Goal: Task Accomplishment & Management: Manage account settings

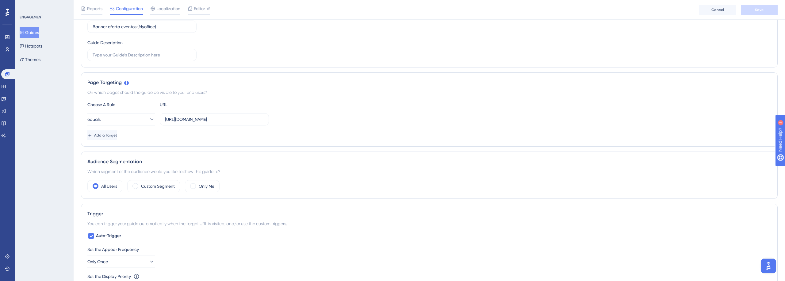
scroll to position [77, 0]
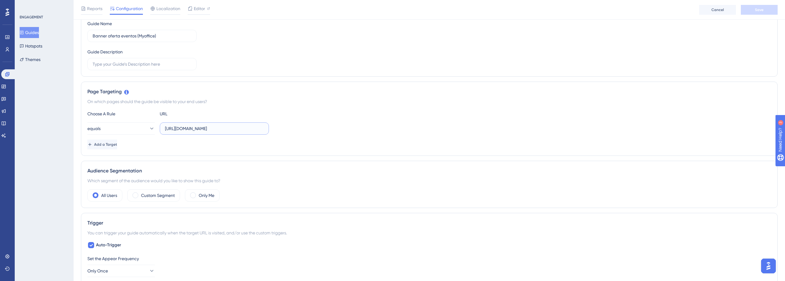
drag, startPoint x: 250, startPoint y: 128, endPoint x: 158, endPoint y: 126, distance: 92.0
click at [157, 126] on div "equals https://myoffice.woba.com.br/painel" at bounding box center [177, 128] width 181 height 12
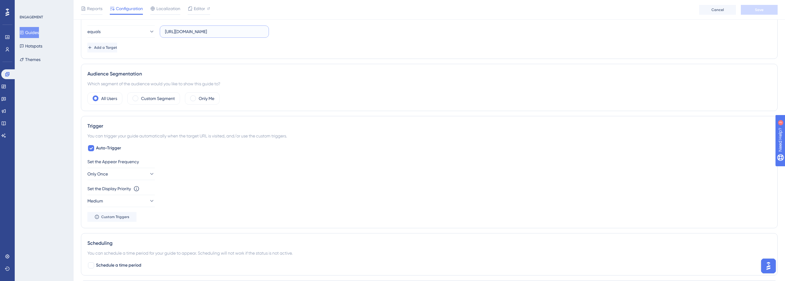
scroll to position [177, 0]
click at [148, 173] on icon at bounding box center [151, 171] width 6 height 6
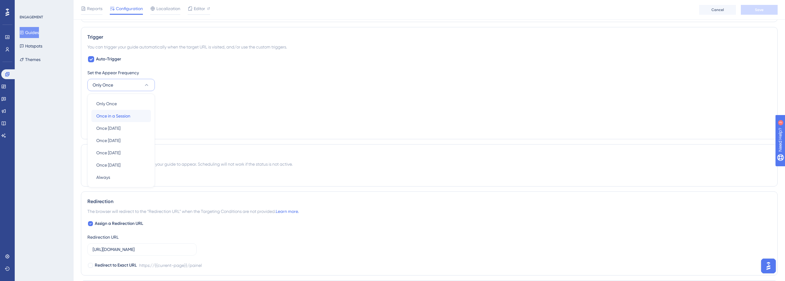
click at [137, 113] on div "Once in a Session Once in a Session" at bounding box center [121, 116] width 50 height 12
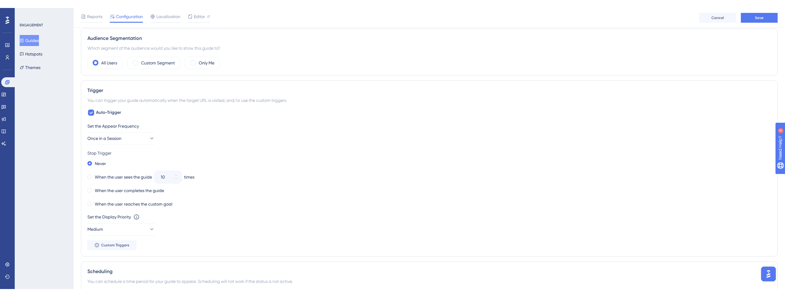
scroll to position [0, 0]
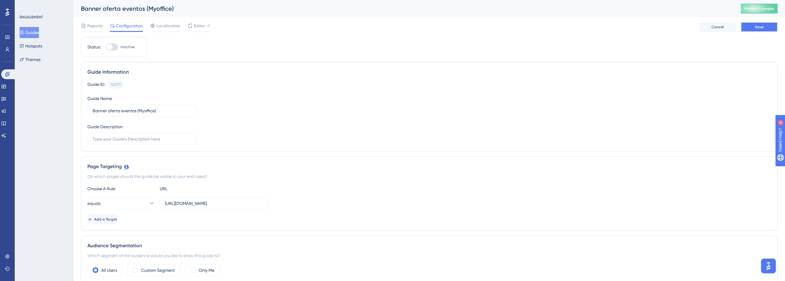
click at [765, 26] on button "Save" at bounding box center [759, 27] width 37 height 10
click at [769, 9] on span "Publish Changes" at bounding box center [758, 8] width 29 height 5
click at [114, 47] on div at bounding box center [112, 46] width 12 height 7
click at [106, 47] on input "Inactive" at bounding box center [105, 47] width 0 height 0
checkbox input "true"
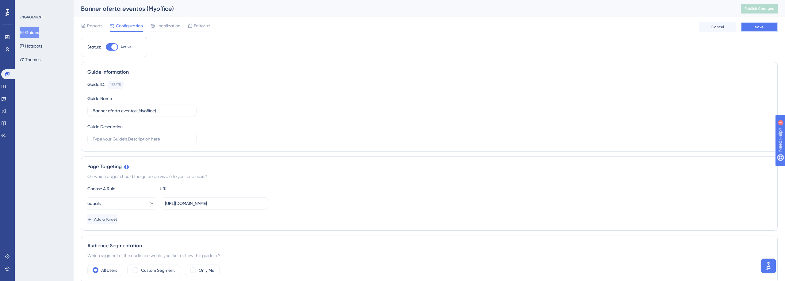
click at [763, 29] on button "Save" at bounding box center [759, 27] width 37 height 10
click at [767, 11] on button "Publish Changes" at bounding box center [759, 9] width 37 height 10
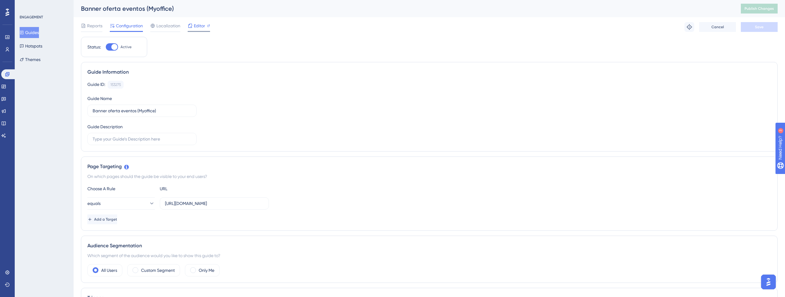
click at [189, 26] on icon at bounding box center [190, 25] width 5 height 5
click at [202, 27] on span "Editor" at bounding box center [199, 25] width 11 height 7
click at [769, 11] on button "Publish Changes" at bounding box center [759, 9] width 37 height 10
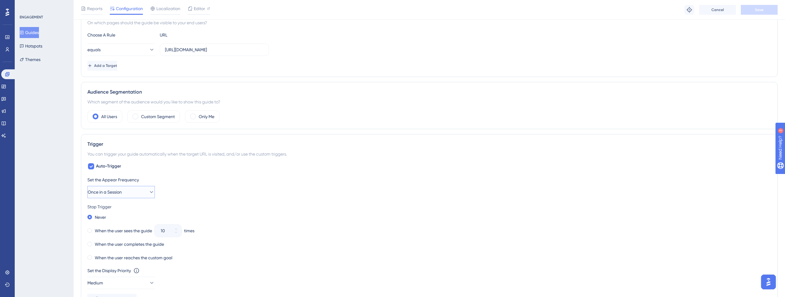
click at [139, 195] on button "Once in a Session" at bounding box center [120, 192] width 67 height 12
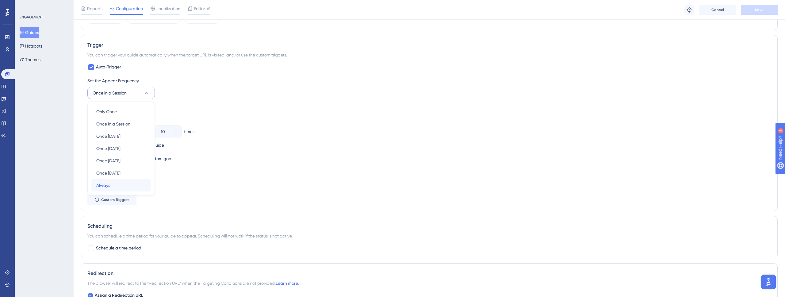
click at [111, 189] on div "Always Always" at bounding box center [121, 185] width 50 height 12
click at [753, 11] on button "Save" at bounding box center [759, 10] width 37 height 10
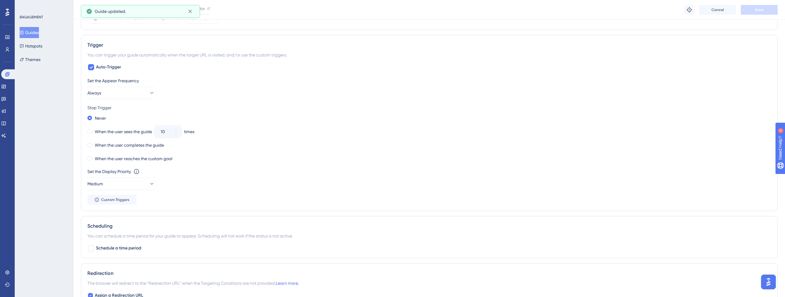
scroll to position [0, 0]
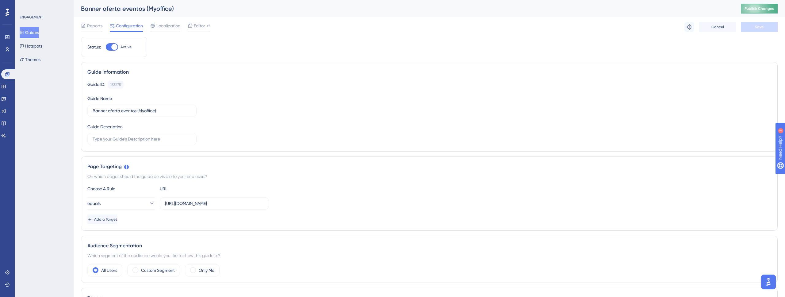
click at [747, 5] on button "Publish Changes" at bounding box center [759, 9] width 37 height 10
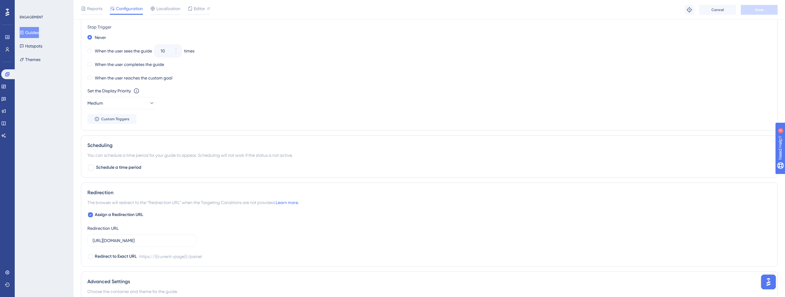
scroll to position [420, 0]
